Goal: Check status: Check status

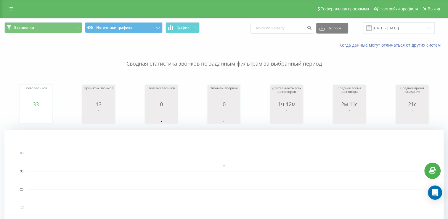
drag, startPoint x: 225, startPoint y: 129, endPoint x: 388, endPoint y: 168, distance: 168.1
click at [388, 168] on div "Сводная статистика звонков по заданным фильтрам за выбранный период Всего звонк…" at bounding box center [223, 148] width 439 height 200
click at [258, 160] on rect "A chart." at bounding box center [223, 188] width 395 height 73
click at [393, 30] on input "[DATE] - [DATE]" at bounding box center [399, 28] width 72 height 12
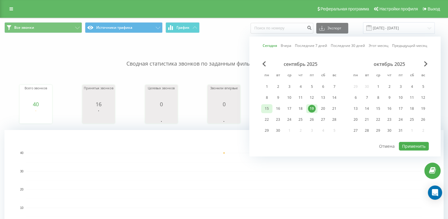
click at [270, 109] on div "15" at bounding box center [267, 109] width 8 height 8
click at [312, 109] on div "19" at bounding box center [312, 109] width 8 height 8
click at [415, 142] on button "Применить" at bounding box center [414, 146] width 30 height 9
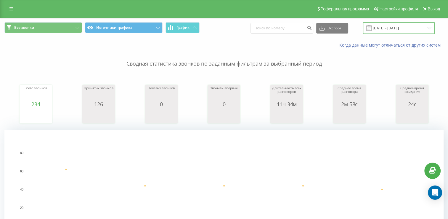
click at [382, 29] on input "[DATE] - [DATE]" at bounding box center [399, 28] width 72 height 12
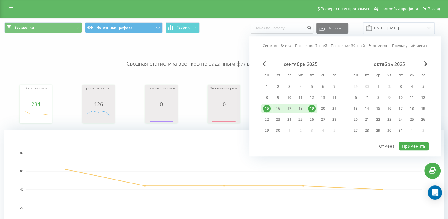
click at [312, 108] on div "19" at bounding box center [312, 109] width 8 height 8
click at [407, 144] on button "Применить" at bounding box center [414, 146] width 30 height 9
type input "[DATE] - [DATE]"
